Goal: Information Seeking & Learning: Understand process/instructions

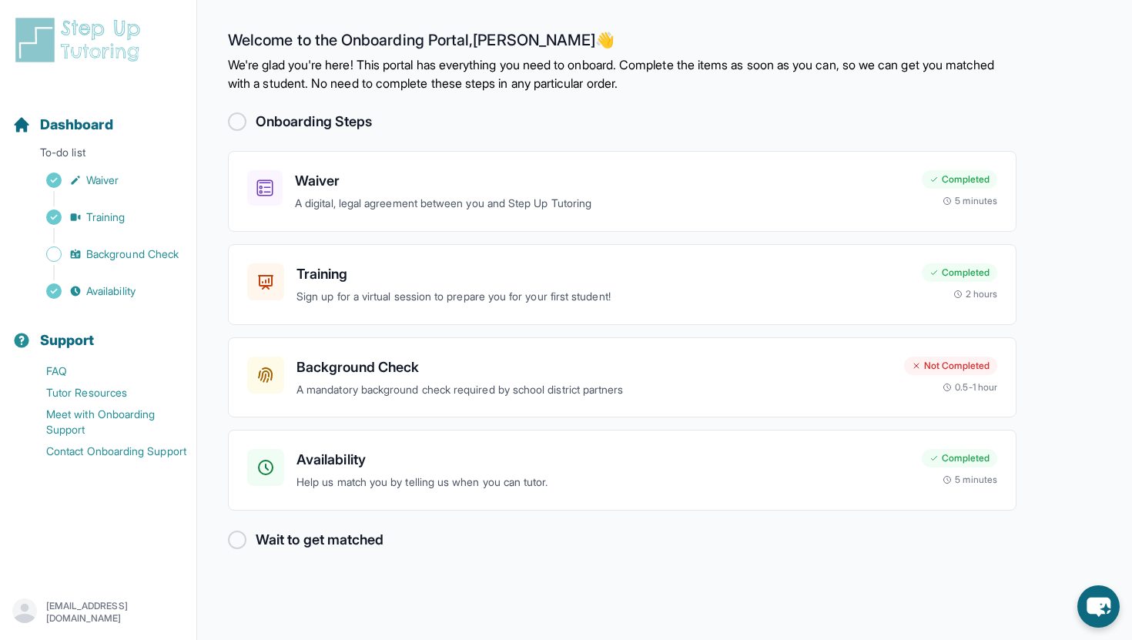
click at [279, 119] on h2 "Onboarding Steps" at bounding box center [314, 122] width 116 height 22
click at [285, 120] on h2 "Onboarding Steps" at bounding box center [314, 122] width 116 height 22
click at [255, 45] on h2 "Welcome to the Onboarding Portal, [PERSON_NAME] 👋" at bounding box center [622, 43] width 789 height 25
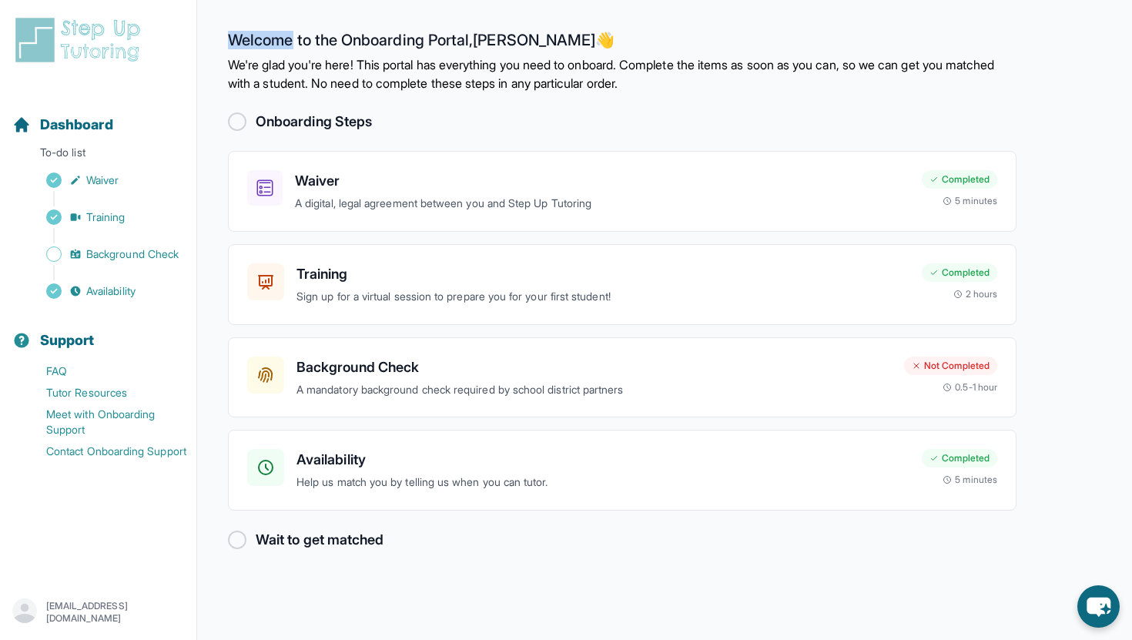
click at [255, 45] on h2 "Welcome to the Onboarding Portal, [PERSON_NAME] 👋" at bounding box center [622, 43] width 789 height 25
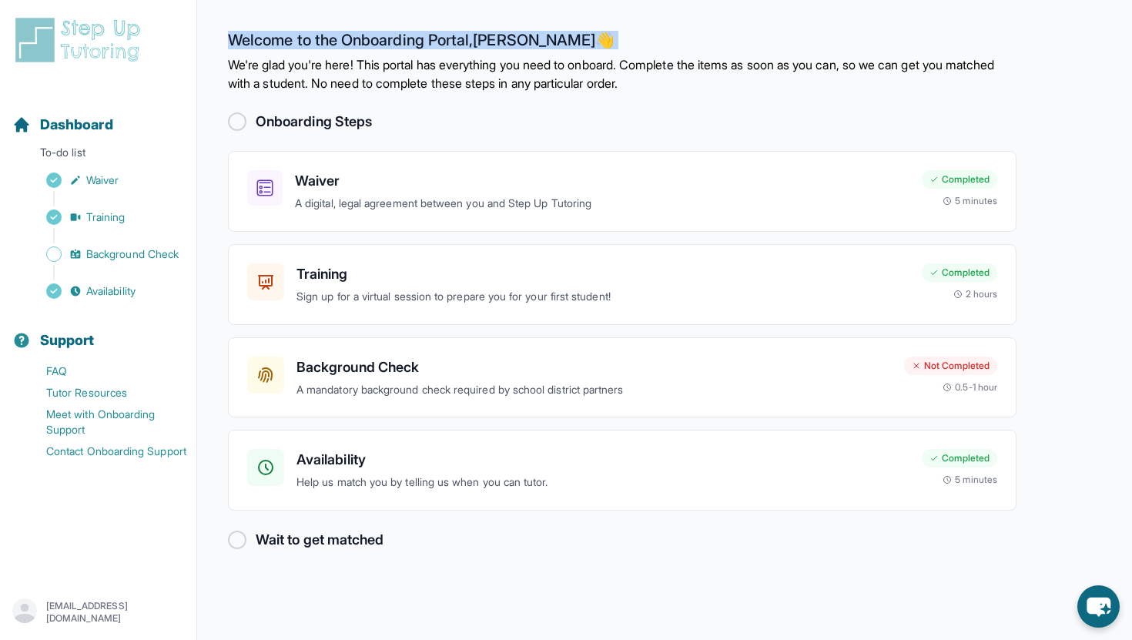
click at [255, 45] on h2 "Welcome to the Onboarding Portal, [PERSON_NAME] 👋" at bounding box center [622, 43] width 789 height 25
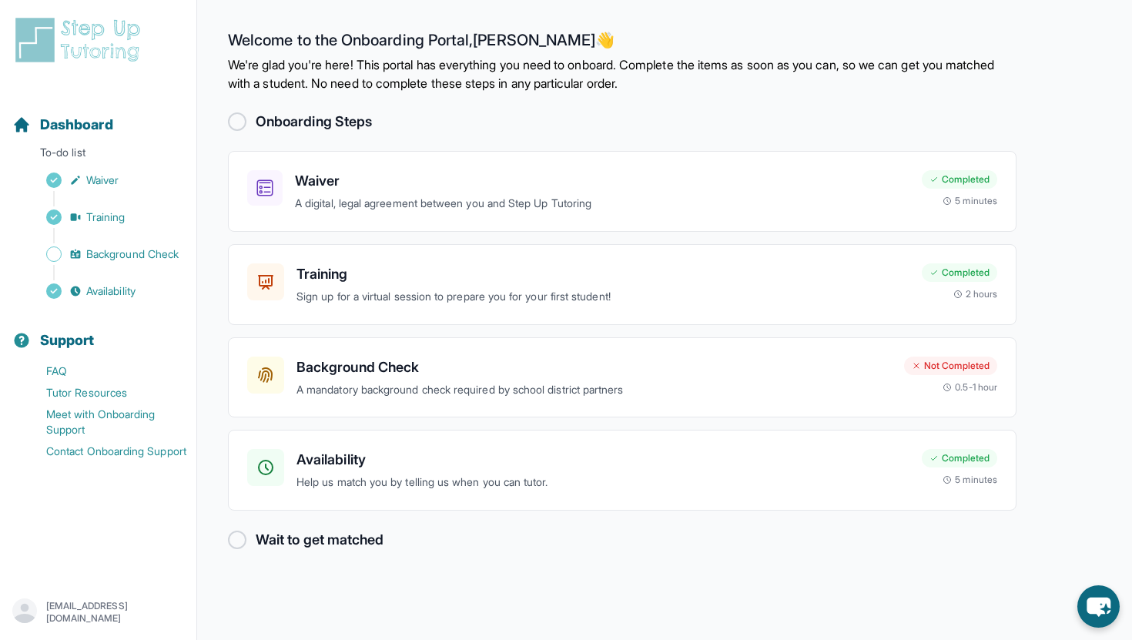
click at [514, 34] on h2 "Welcome to the Onboarding Portal, [PERSON_NAME] 👋" at bounding box center [622, 43] width 789 height 25
drag, startPoint x: 486, startPoint y: 35, endPoint x: 534, endPoint y: 44, distance: 49.2
click at [534, 44] on h2 "Welcome to the Onboarding Portal, [PERSON_NAME] 👋" at bounding box center [622, 43] width 789 height 25
click at [502, 44] on h2 "Welcome to the Onboarding Portal, [PERSON_NAME] 👋" at bounding box center [622, 43] width 789 height 25
click at [498, 41] on h2 "Welcome to the Onboarding Portal, [PERSON_NAME] 👋" at bounding box center [622, 43] width 789 height 25
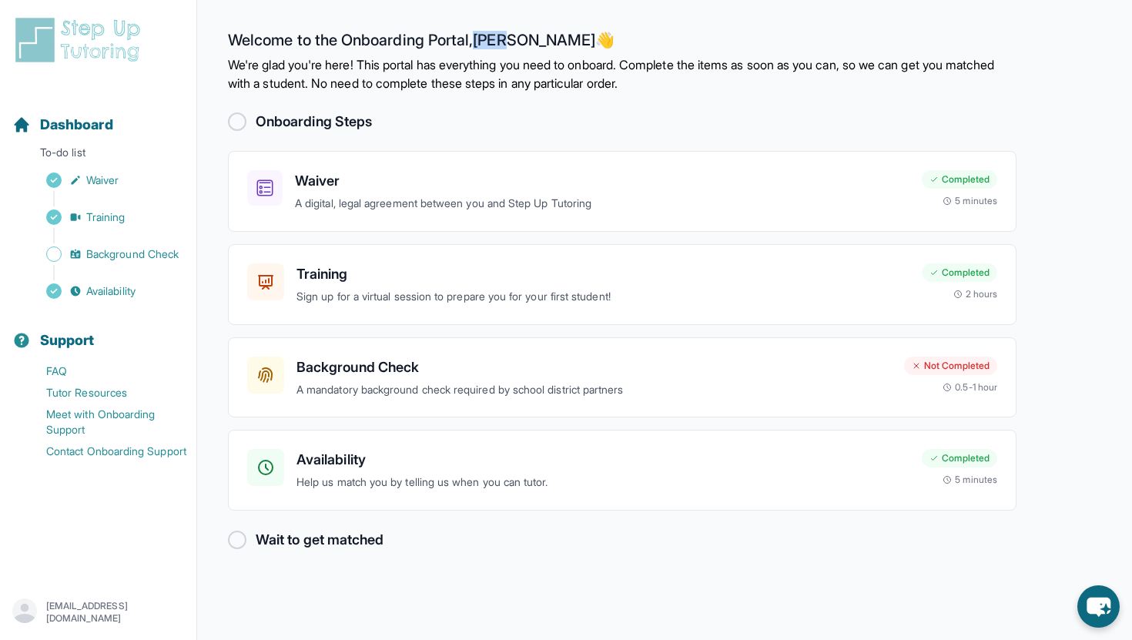
click at [498, 41] on h2 "Welcome to the Onboarding Portal, [PERSON_NAME] 👋" at bounding box center [622, 43] width 789 height 25
click at [523, 42] on h2 "Welcome to the Onboarding Portal, [PERSON_NAME] 👋" at bounding box center [622, 43] width 789 height 25
click at [529, 41] on h2 "Welcome to the Onboarding Portal, [PERSON_NAME] 👋" at bounding box center [622, 43] width 789 height 25
click at [508, 41] on h2 "Welcome to the Onboarding Portal, [PERSON_NAME] 👋" at bounding box center [622, 43] width 789 height 25
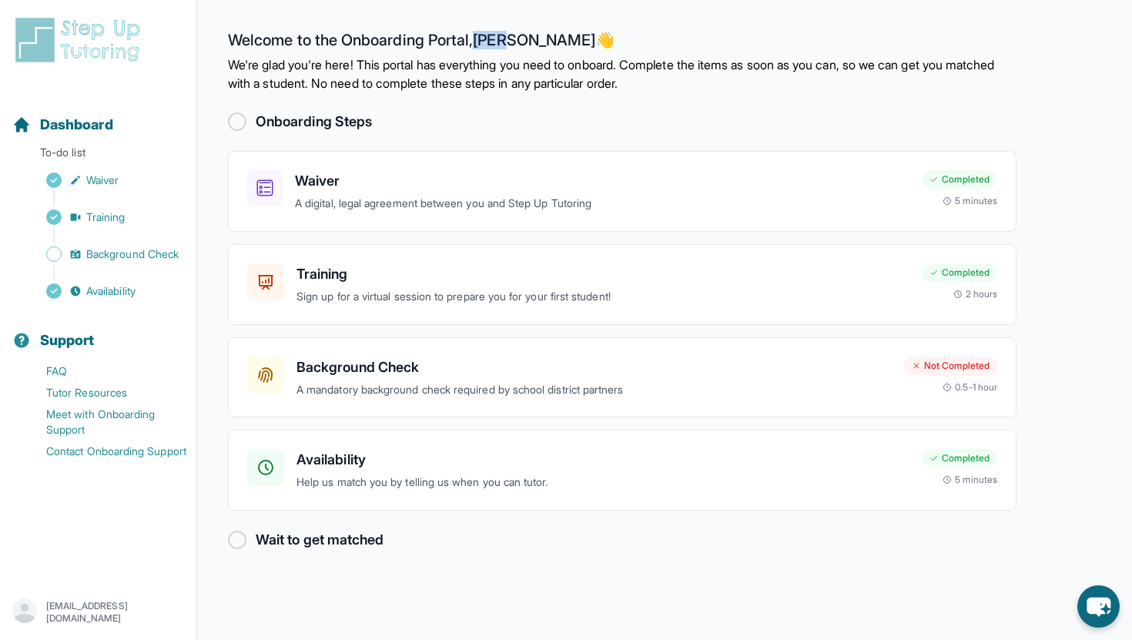
click at [508, 41] on h2 "Welcome to the Onboarding Portal, [PERSON_NAME] 👋" at bounding box center [622, 43] width 789 height 25
click at [445, 64] on p "We're glad you're here! This portal has everything you need to onboard. Complet…" at bounding box center [622, 73] width 789 height 37
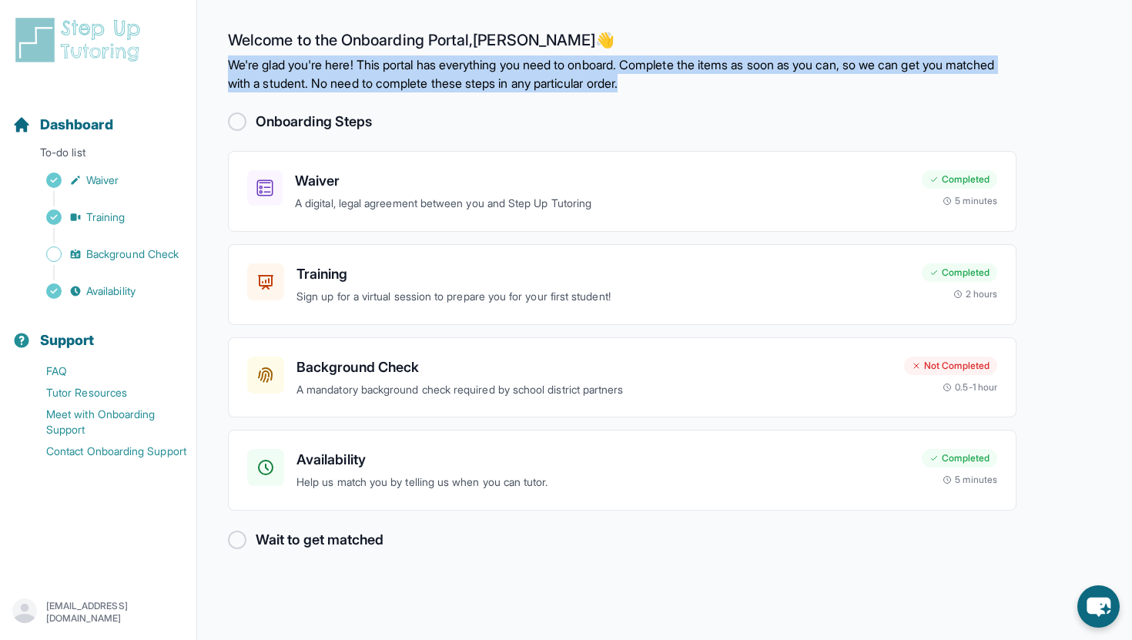
click at [445, 64] on p "We're glad you're here! This portal has everything you need to onboard. Complet…" at bounding box center [622, 73] width 789 height 37
click at [397, 79] on p "We're glad you're here! This portal has everything you need to onboard. Complet…" at bounding box center [622, 73] width 789 height 37
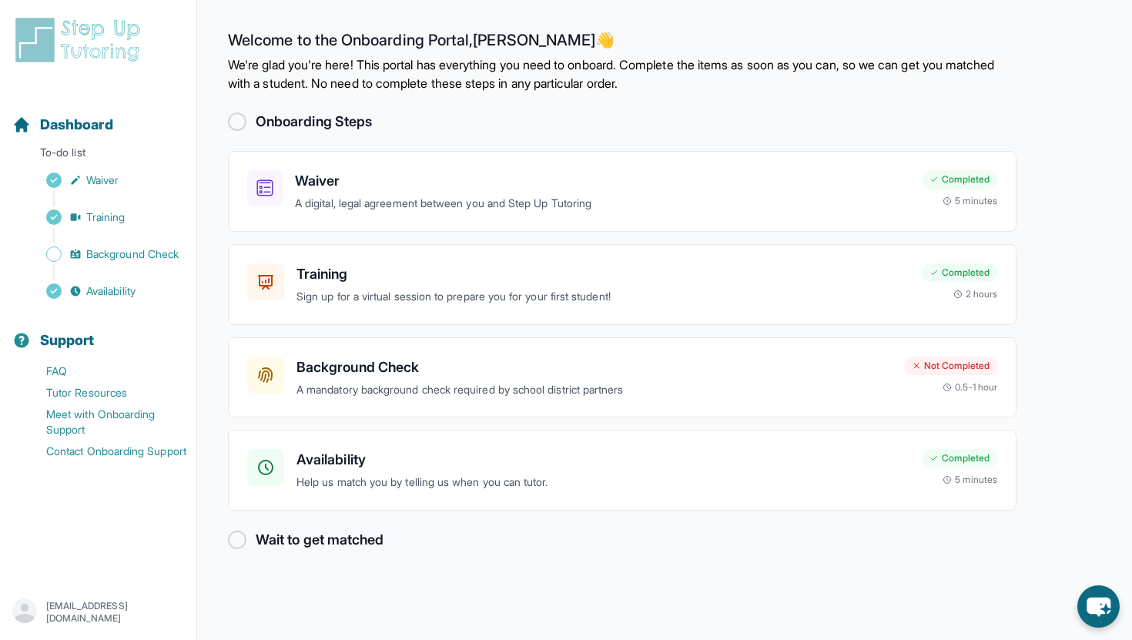
click at [382, 68] on p "We're glad you're here! This portal has everything you need to onboard. Complet…" at bounding box center [622, 73] width 789 height 37
click at [373, 64] on p "We're glad you're here! This portal has everything you need to onboard. Complet…" at bounding box center [622, 73] width 789 height 37
click at [358, 34] on h2 "Welcome to the Onboarding Portal, [PERSON_NAME] 👋" at bounding box center [622, 43] width 789 height 25
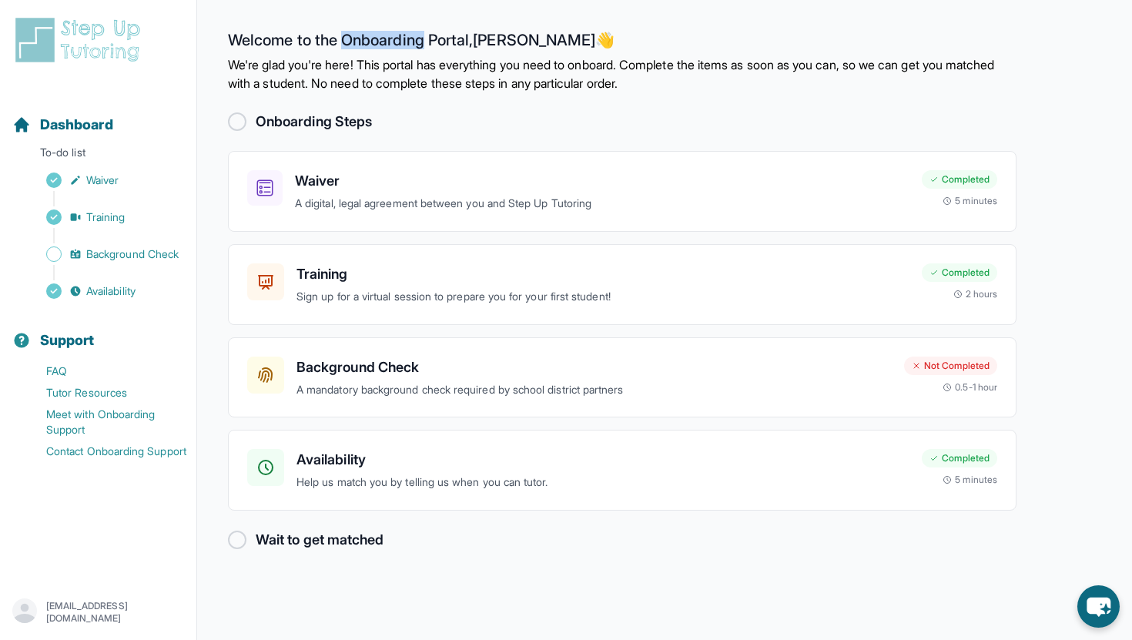
click at [359, 42] on h2 "Welcome to the Onboarding Portal, [PERSON_NAME] 👋" at bounding box center [622, 43] width 789 height 25
